Goal: Task Accomplishment & Management: Use online tool/utility

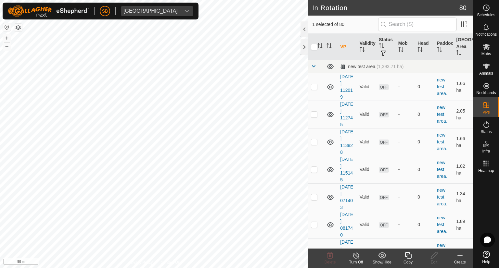
checkbox input "false"
checkbox input "true"
checkbox input "false"
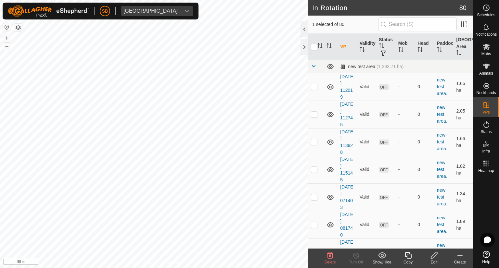
checkbox input "false"
checkbox input "true"
checkbox input "false"
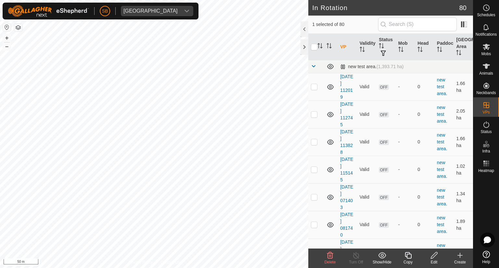
checkbox input "true"
checkbox input "false"
click at [415, 0] on html "SB Tangihanga station Schedules Notifications Mobs Animals Neckbands VPs Status…" at bounding box center [249, 134] width 499 height 268
click at [486, 7] on icon at bounding box center [486, 8] width 1 height 2
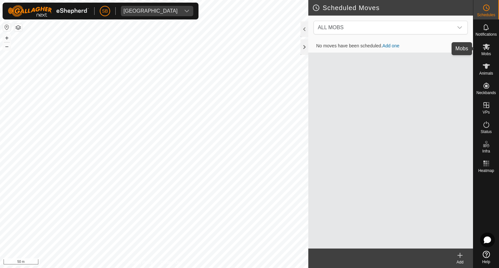
click at [485, 52] on span "Mobs" at bounding box center [485, 54] width 9 height 4
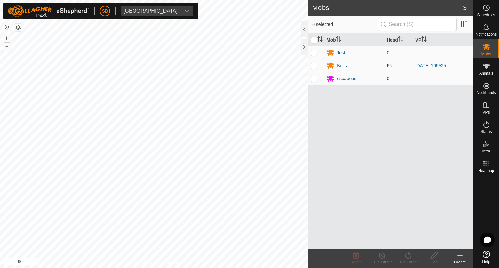
click at [314, 64] on p-checkbox at bounding box center [314, 65] width 6 height 5
checkbox input "true"
click at [410, 258] on icon at bounding box center [408, 256] width 8 height 8
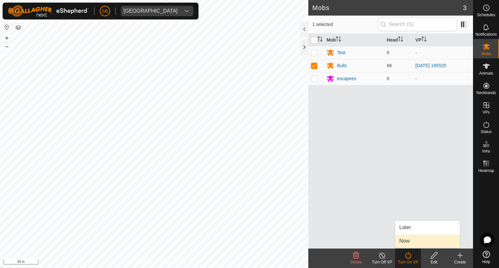
click at [407, 240] on link "Now" at bounding box center [427, 241] width 64 height 13
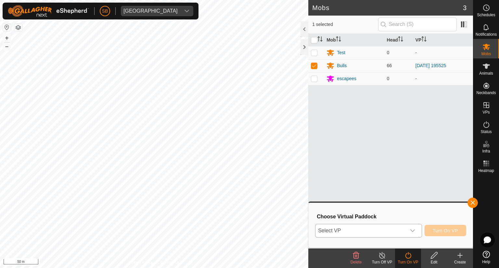
click at [415, 232] on icon "dropdown trigger" at bounding box center [412, 230] width 5 height 5
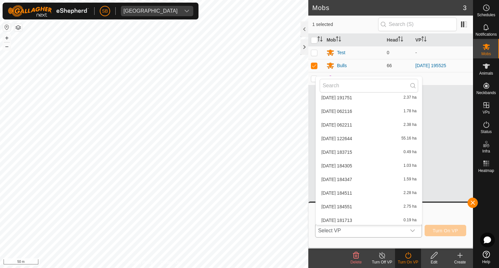
scroll to position [976, 0]
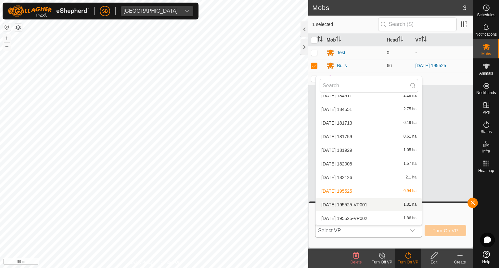
click at [391, 205] on li "[DATE] 195525-VP001 1.31 ha" at bounding box center [369, 204] width 106 height 13
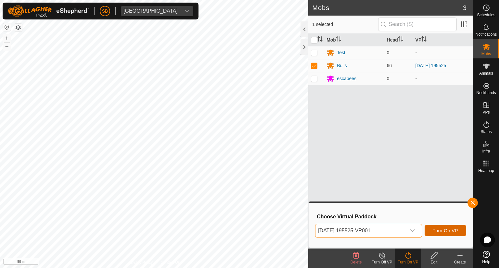
click at [457, 229] on span "Turn On VP" at bounding box center [445, 230] width 25 height 5
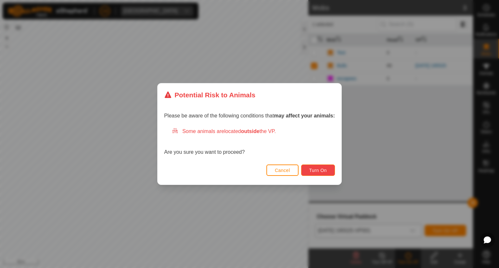
click at [314, 168] on span "Turn On" at bounding box center [318, 170] width 18 height 5
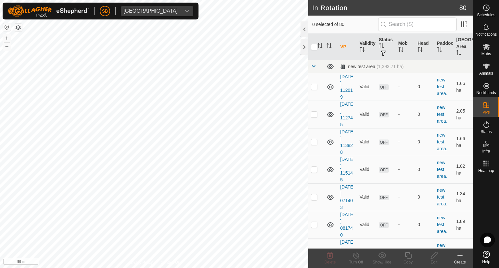
click at [109, 268] on html "SB Tangihanga station Schedules Notifications Mobs Animals Neckbands VPs Status…" at bounding box center [249, 134] width 499 height 268
